Goal: Task Accomplishment & Management: Complete application form

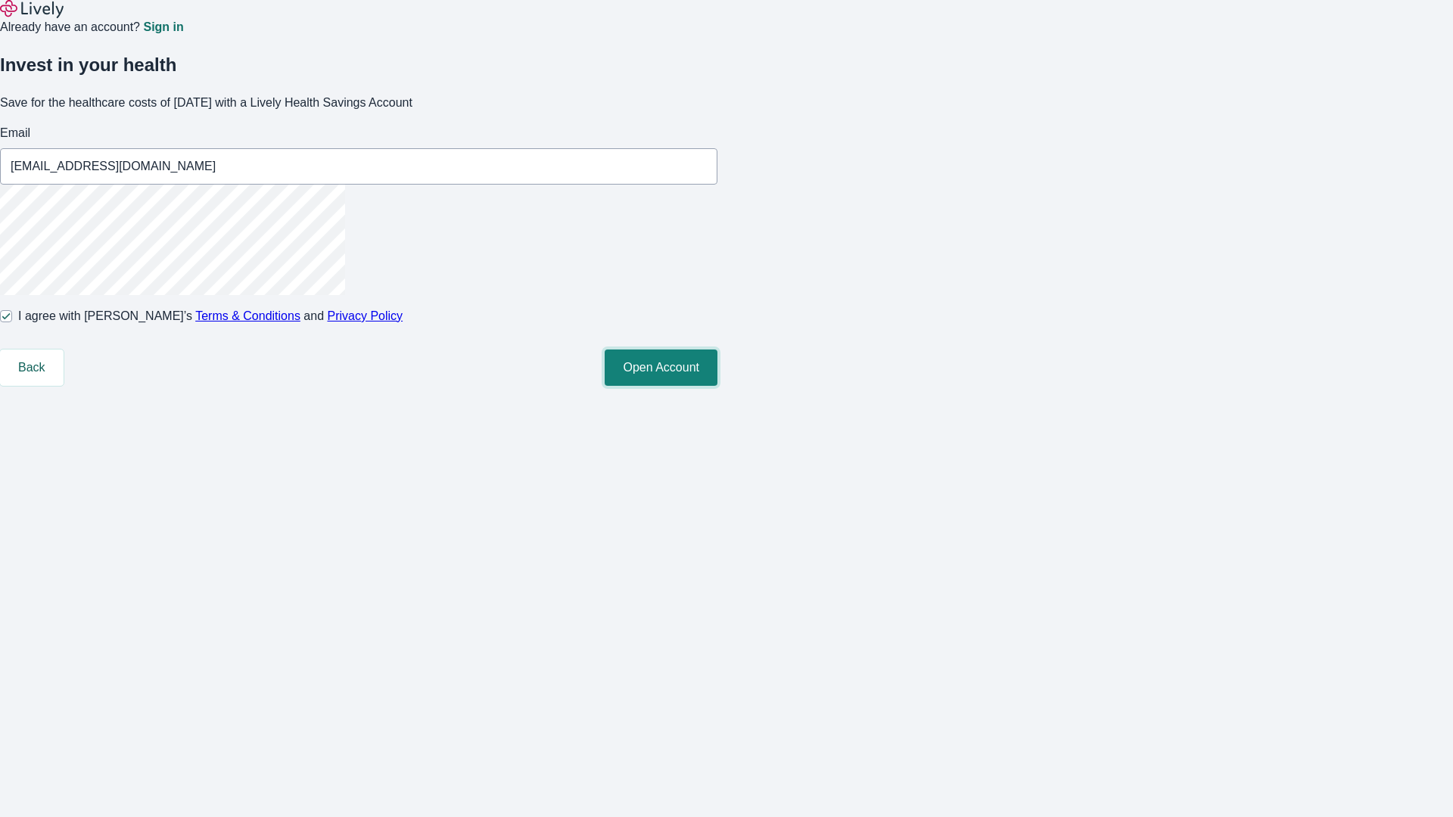
click at [717, 386] on button "Open Account" at bounding box center [661, 368] width 113 height 36
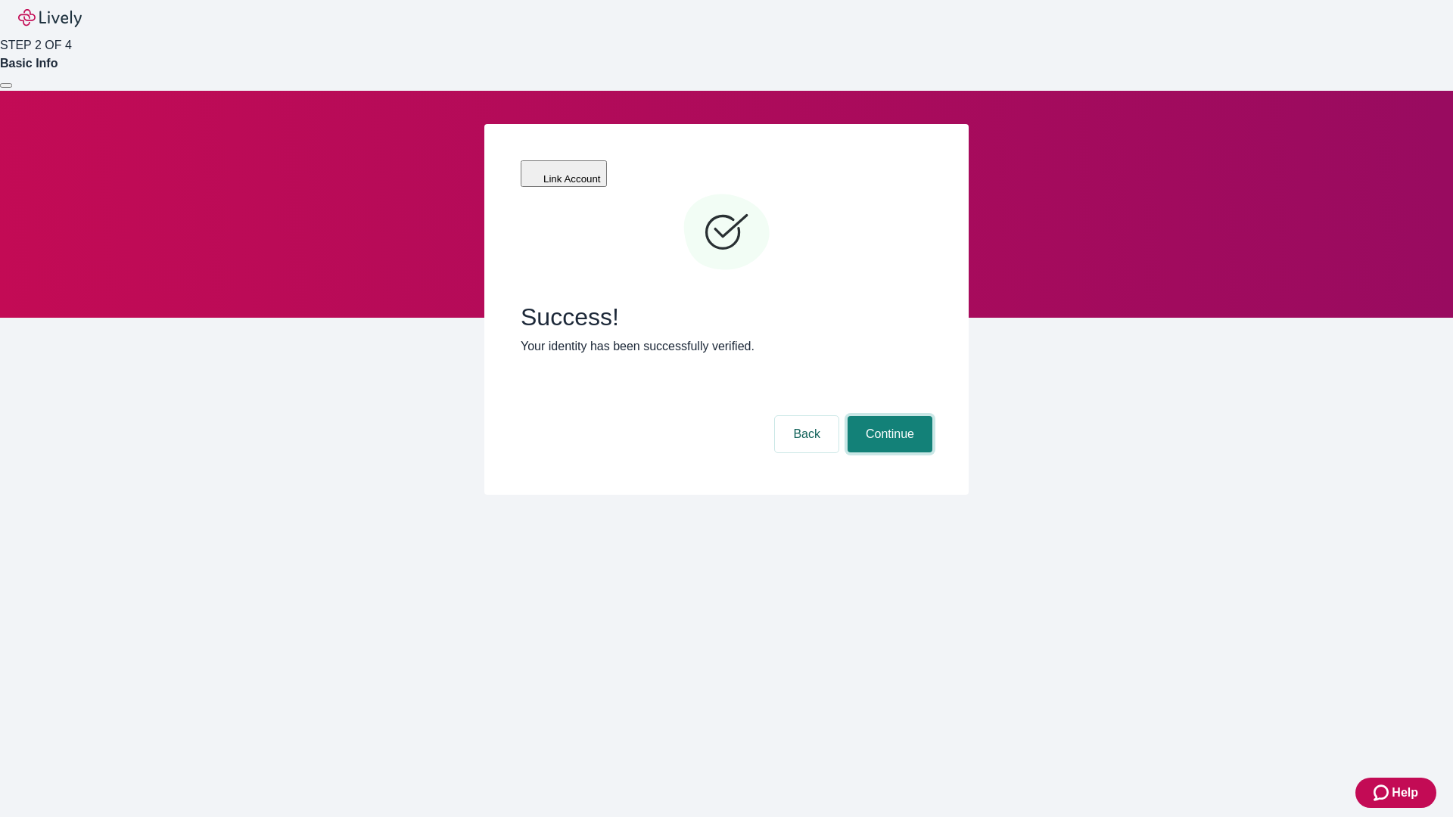
click at [888, 416] on button "Continue" at bounding box center [890, 434] width 85 height 36
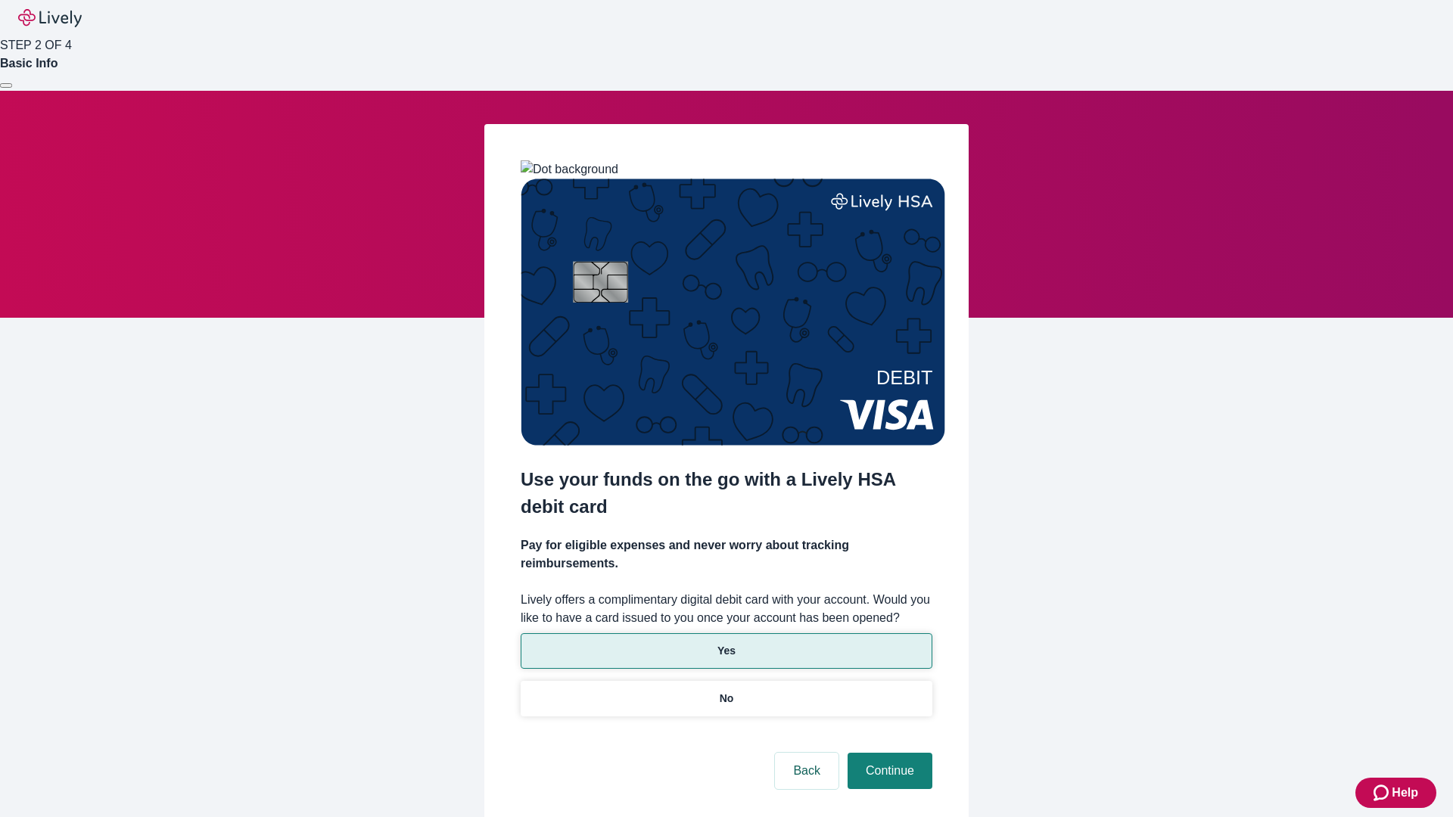
click at [726, 643] on p "Yes" at bounding box center [726, 651] width 18 height 16
click at [888, 753] on button "Continue" at bounding box center [890, 771] width 85 height 36
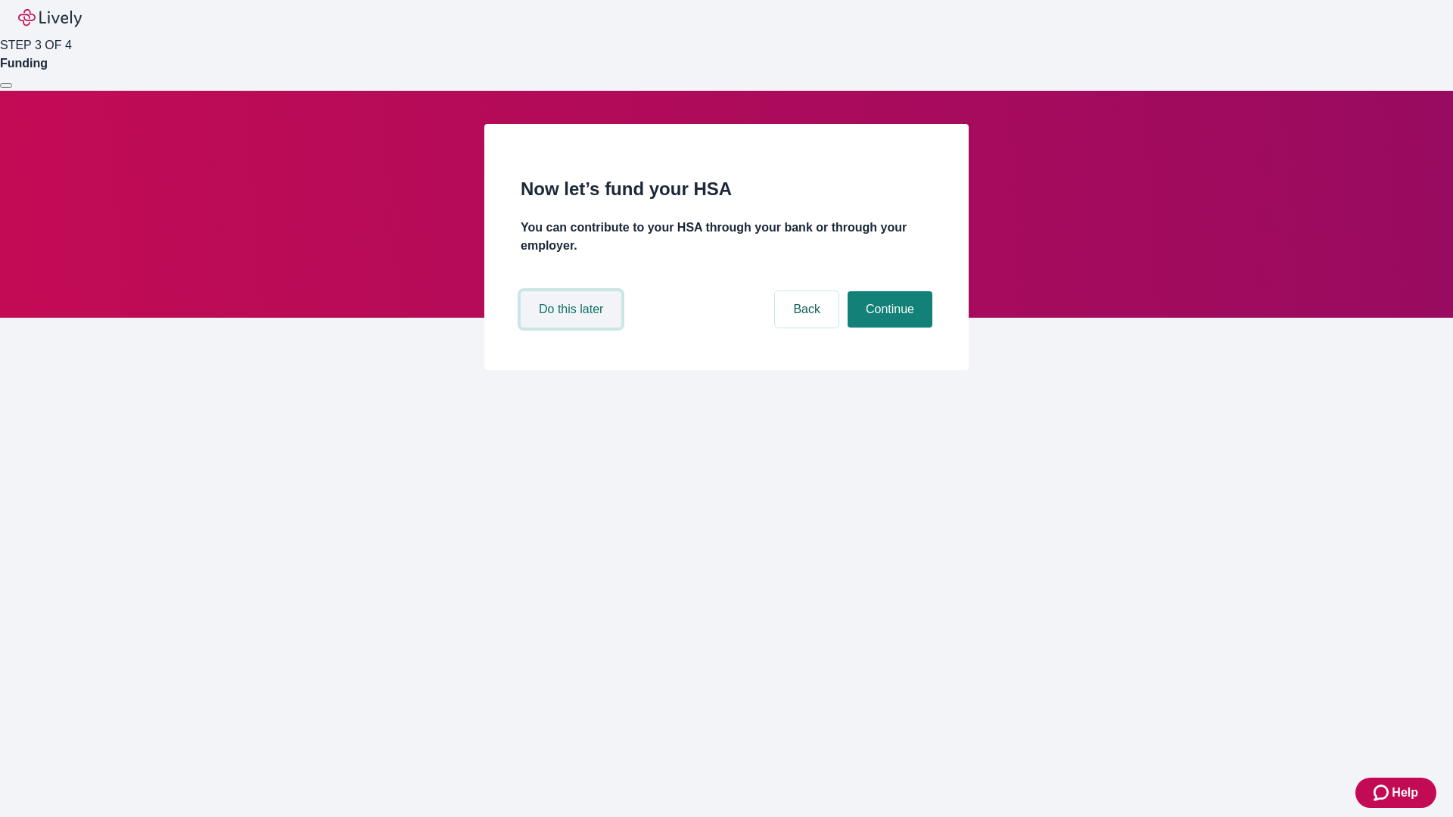
click at [573, 328] on button "Do this later" at bounding box center [571, 309] width 101 height 36
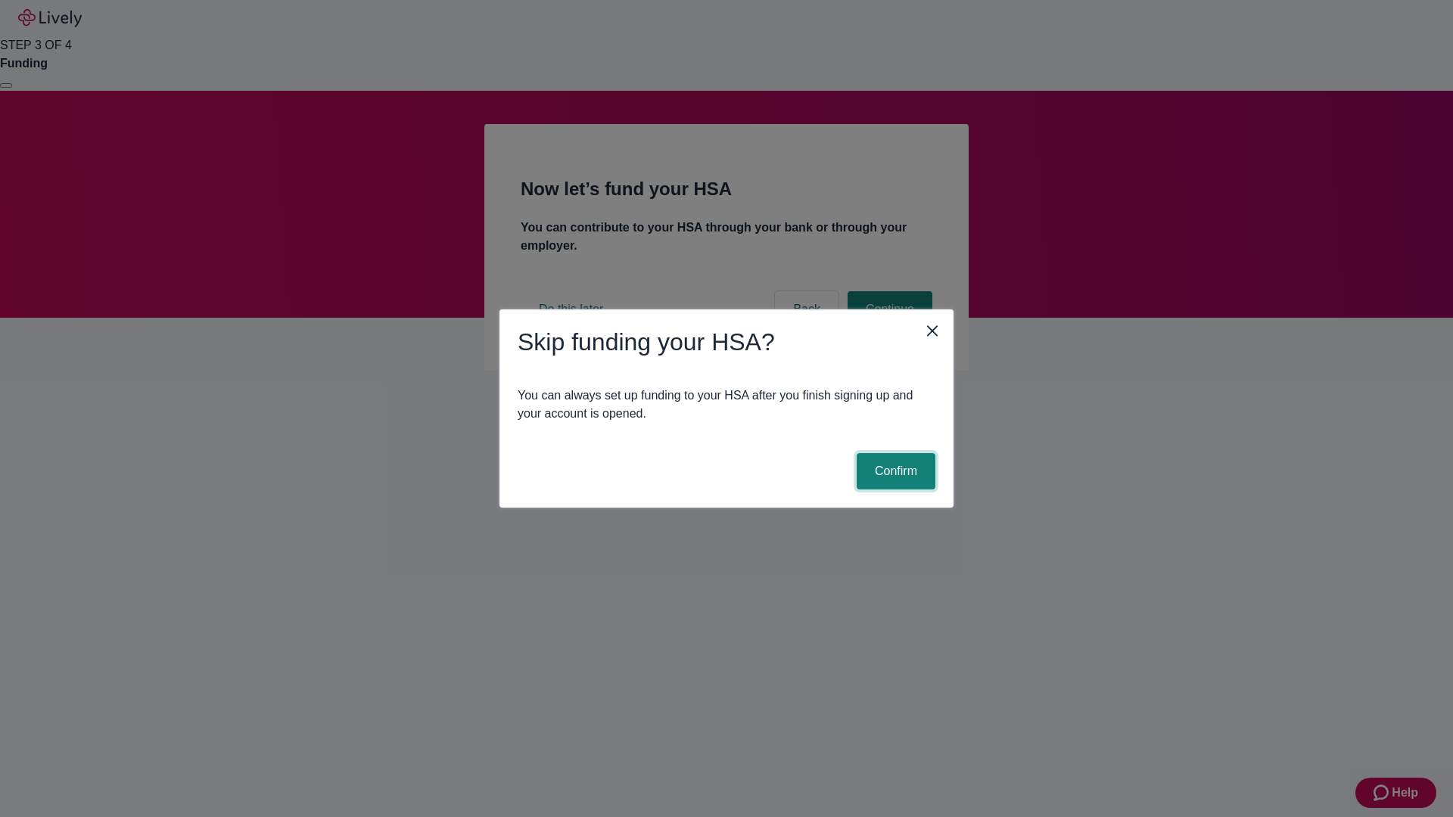
click at [894, 471] on button "Confirm" at bounding box center [896, 471] width 79 height 36
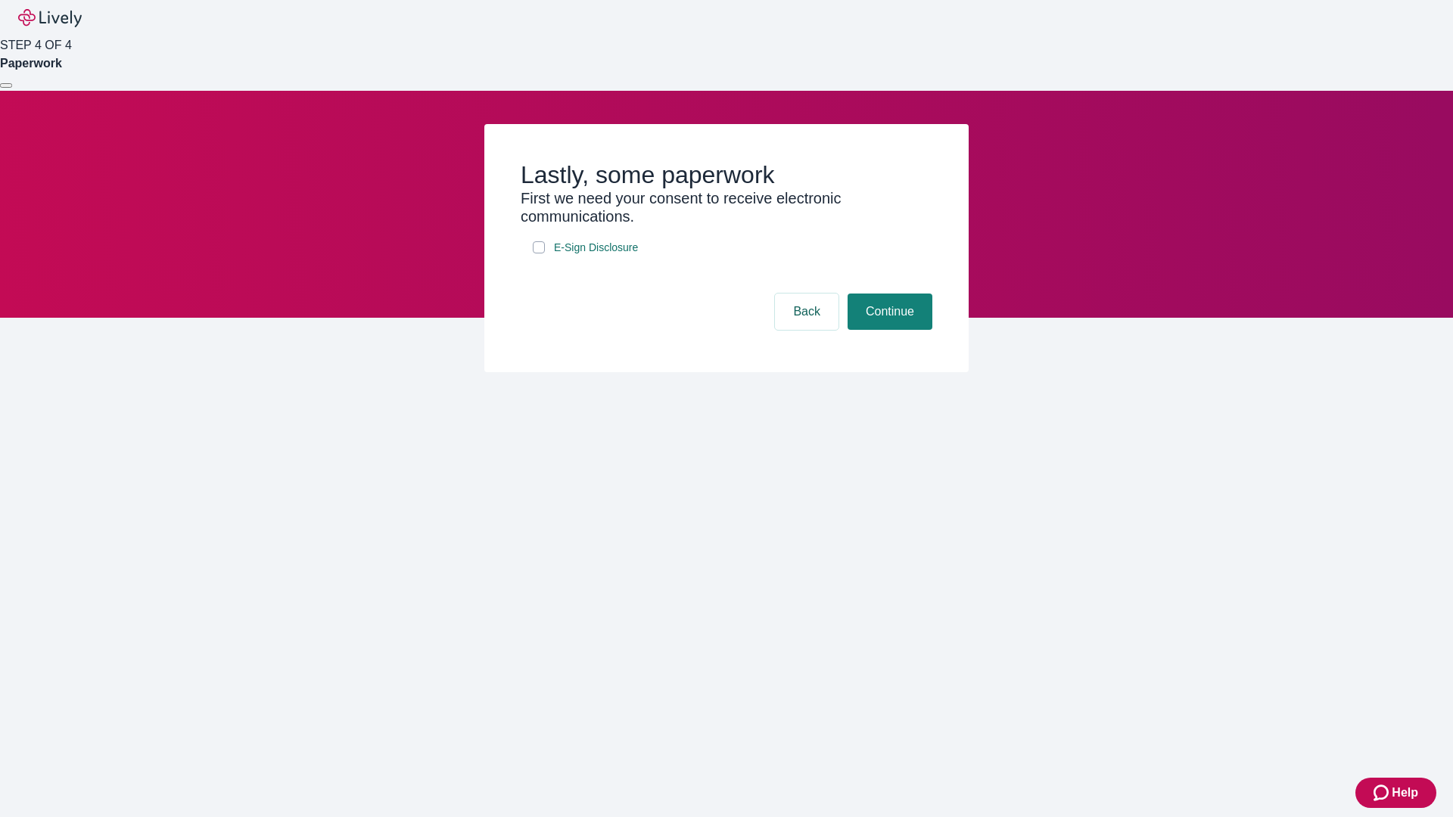
click at [539, 254] on input "E-Sign Disclosure" at bounding box center [539, 247] width 12 height 12
checkbox input "true"
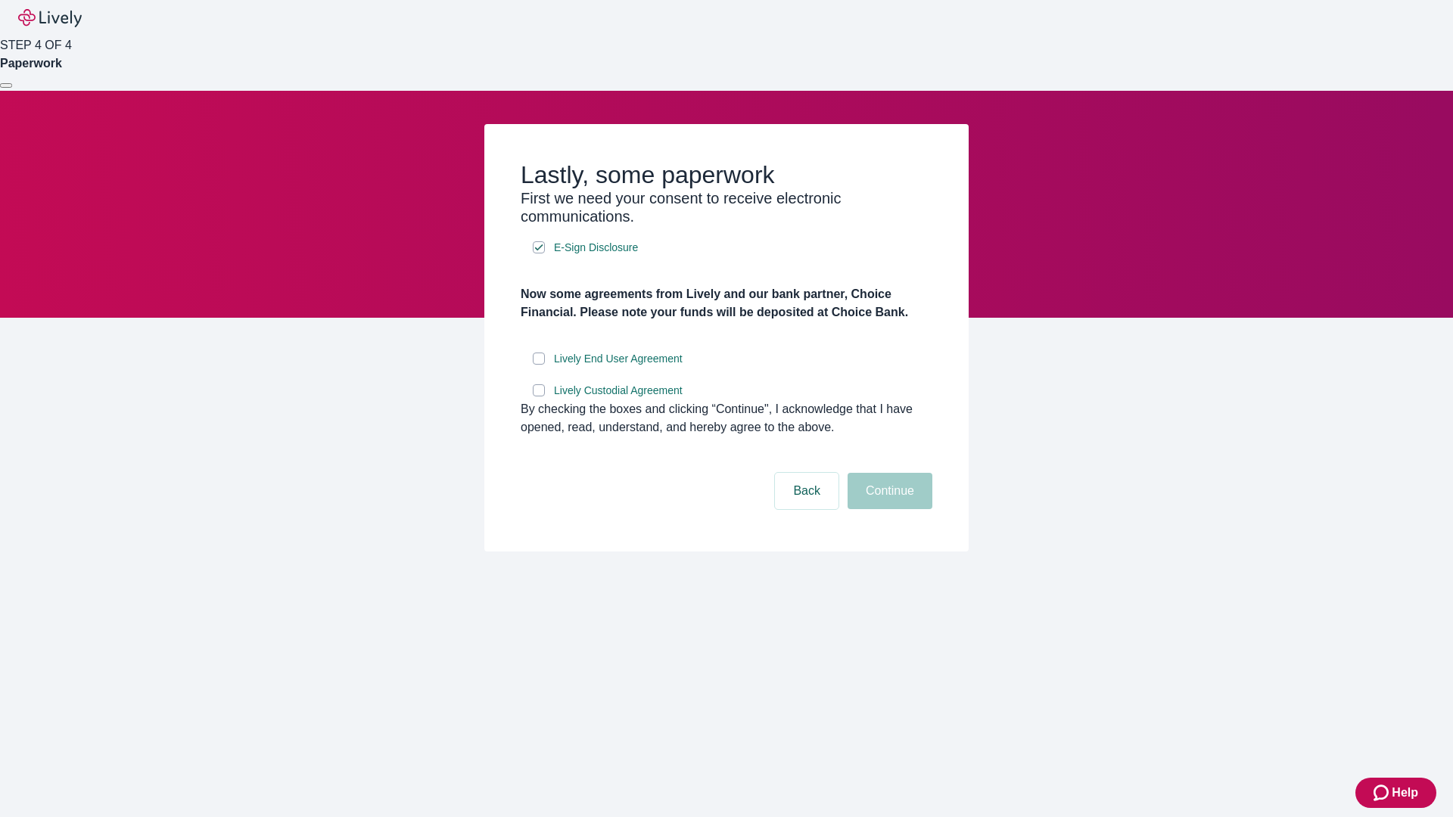
click at [539, 365] on input "Lively End User Agreement" at bounding box center [539, 359] width 12 height 12
checkbox input "true"
click at [539, 397] on input "Lively Custodial Agreement" at bounding box center [539, 390] width 12 height 12
checkbox input "true"
click at [888, 509] on button "Continue" at bounding box center [890, 491] width 85 height 36
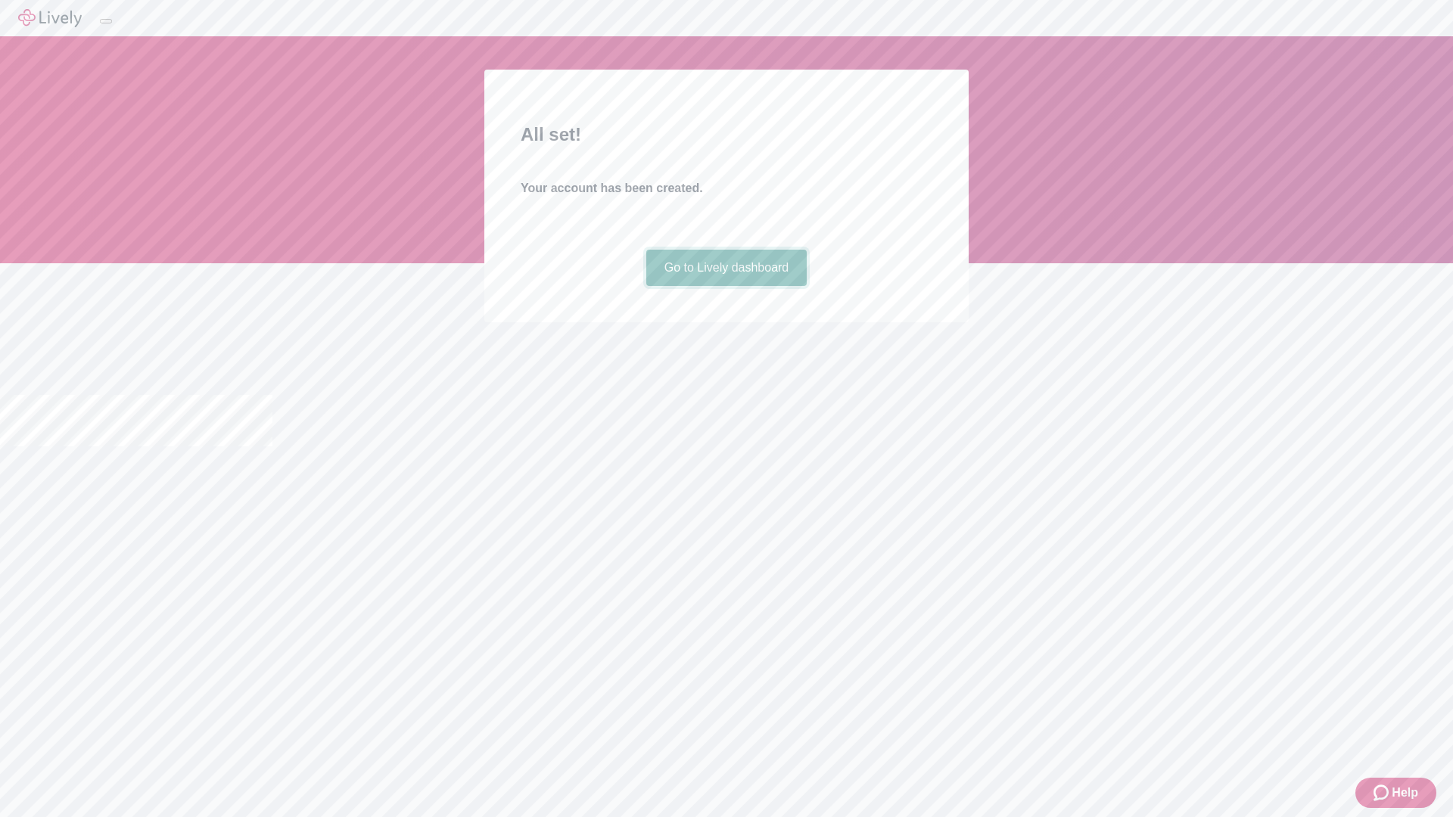
click at [726, 286] on link "Go to Lively dashboard" at bounding box center [726, 268] width 161 height 36
